Goal: Information Seeking & Learning: Learn about a topic

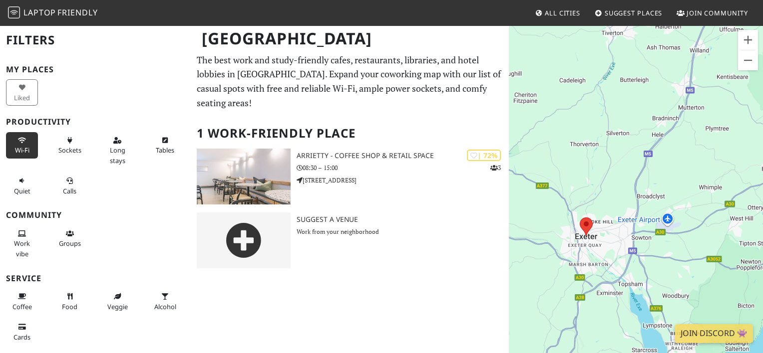
click at [23, 146] on span "Wi-Fi" at bounding box center [22, 150] width 14 height 9
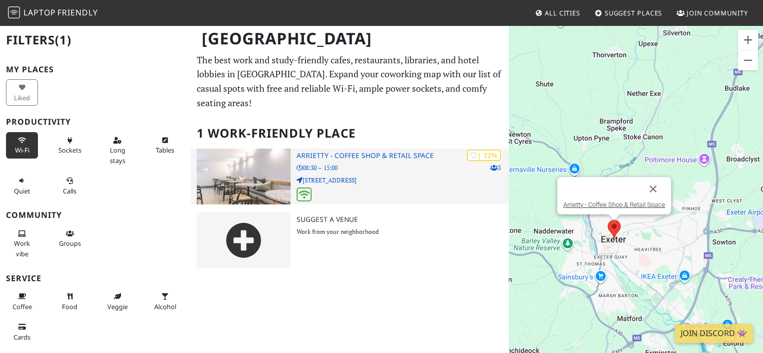
click at [345, 152] on h3 "Arrietty - Coffee Shop & Retail Space" at bounding box center [402, 156] width 212 height 8
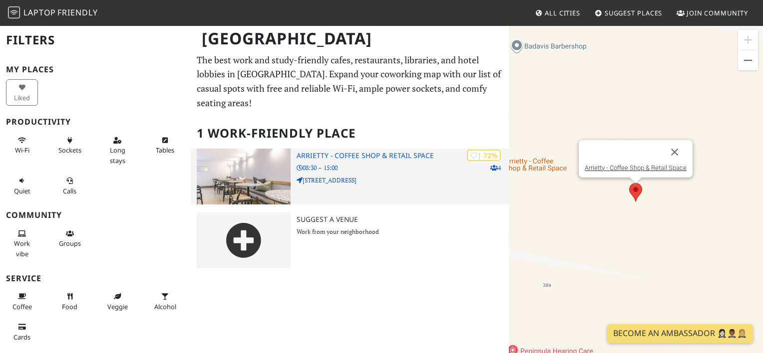
click at [345, 152] on h3 "Arrietty - Coffee Shop & Retail Space" at bounding box center [402, 156] width 212 height 8
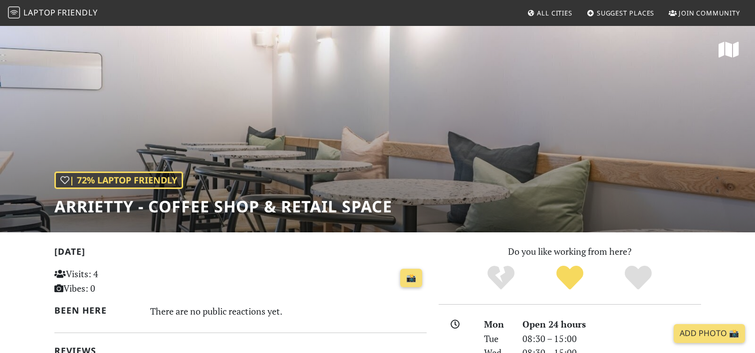
scroll to position [250, 0]
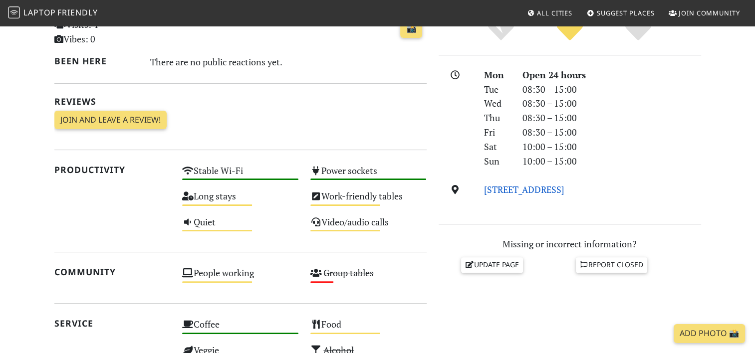
click at [525, 188] on link "[STREET_ADDRESS]" at bounding box center [524, 190] width 80 height 12
click at [507, 190] on link "40 Longbrook Street, EX4 6AE, Exeter" at bounding box center [524, 190] width 80 height 12
